Goal: Task Accomplishment & Management: Complete application form

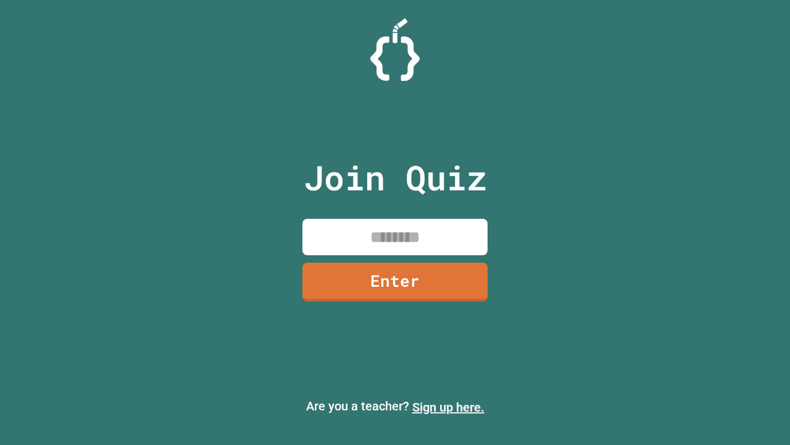
click at [448, 407] on link "Sign up here." at bounding box center [448, 406] width 72 height 15
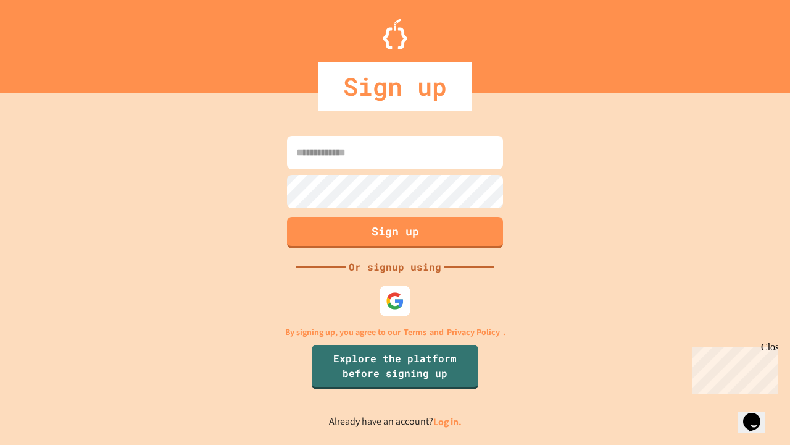
click at [448, 421] on link "Log in." at bounding box center [447, 421] width 28 height 13
